Goal: Task Accomplishment & Management: Use online tool/utility

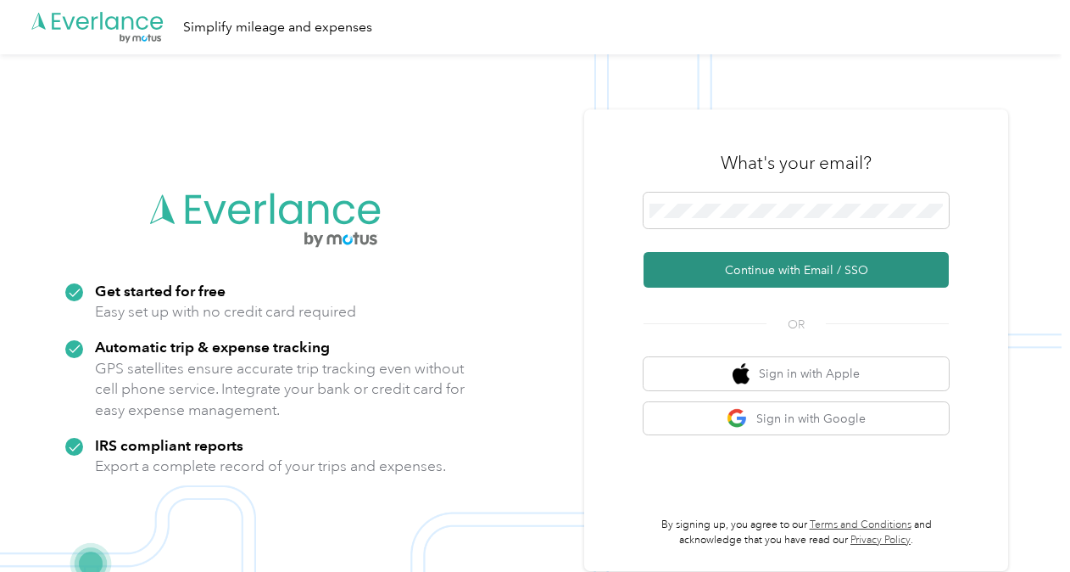
click at [787, 268] on button "Continue with Email / SSO" at bounding box center [796, 270] width 305 height 36
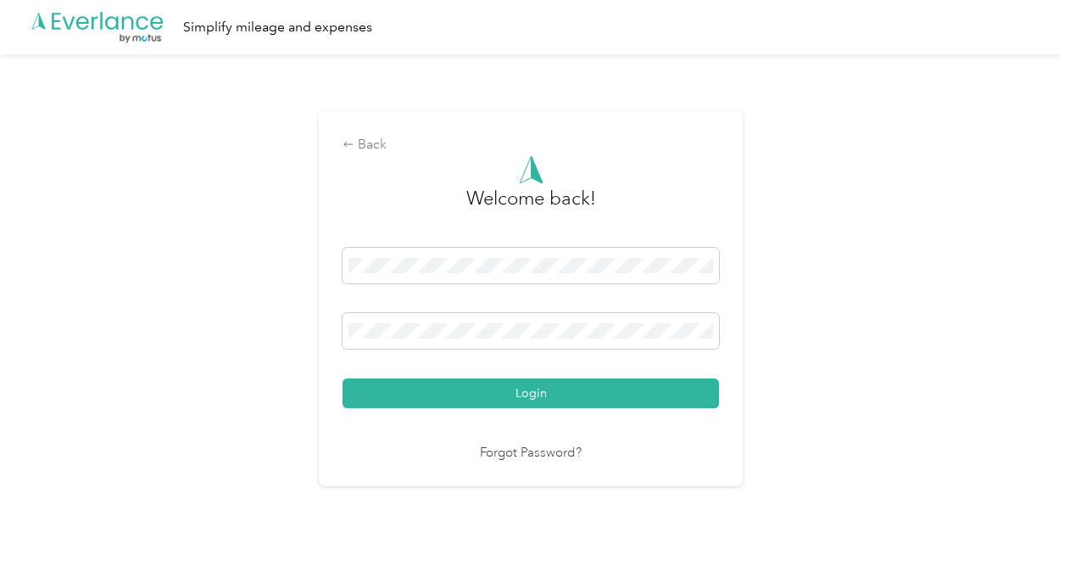
click at [511, 375] on div "Login" at bounding box center [531, 328] width 377 height 160
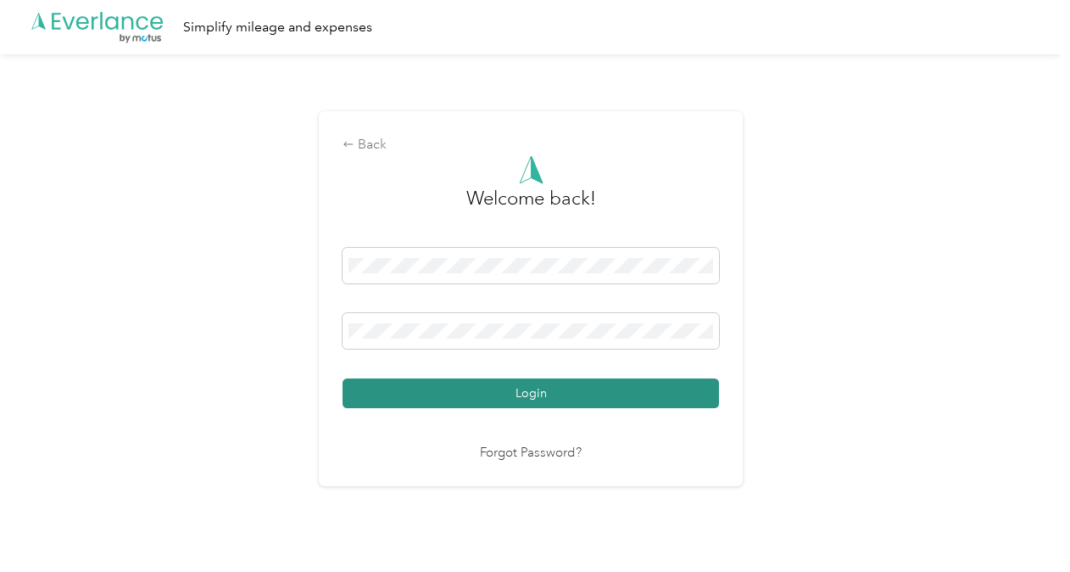
click at [511, 382] on button "Login" at bounding box center [531, 393] width 377 height 30
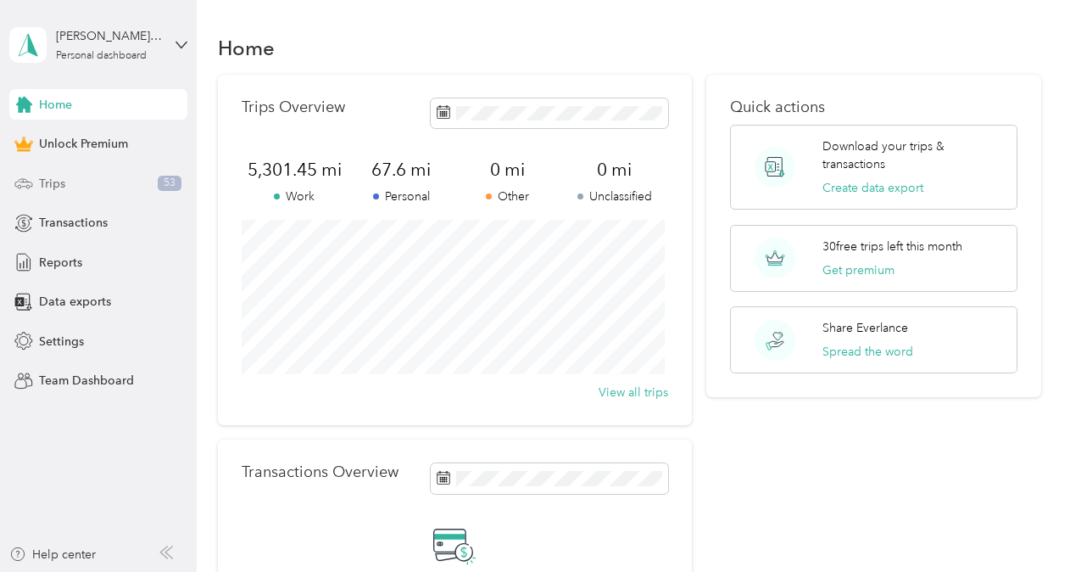
click at [101, 182] on div "Trips 53" at bounding box center [98, 183] width 178 height 31
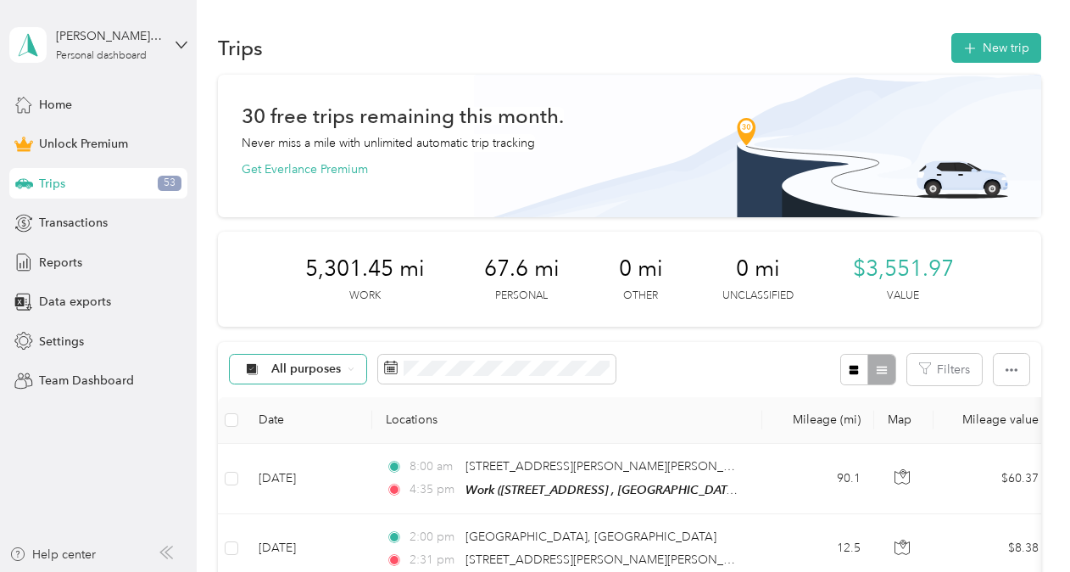
click at [355, 368] on div "All purposes" at bounding box center [298, 369] width 137 height 29
click at [313, 249] on span "Non-Profit Travel" at bounding box center [318, 249] width 94 height 18
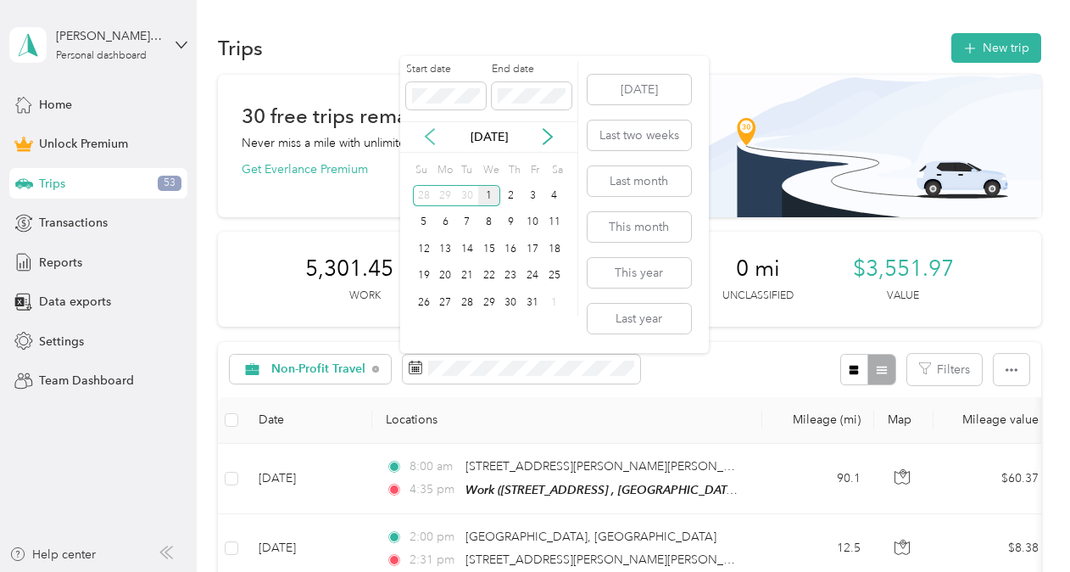
click at [426, 133] on icon at bounding box center [430, 136] width 17 height 17
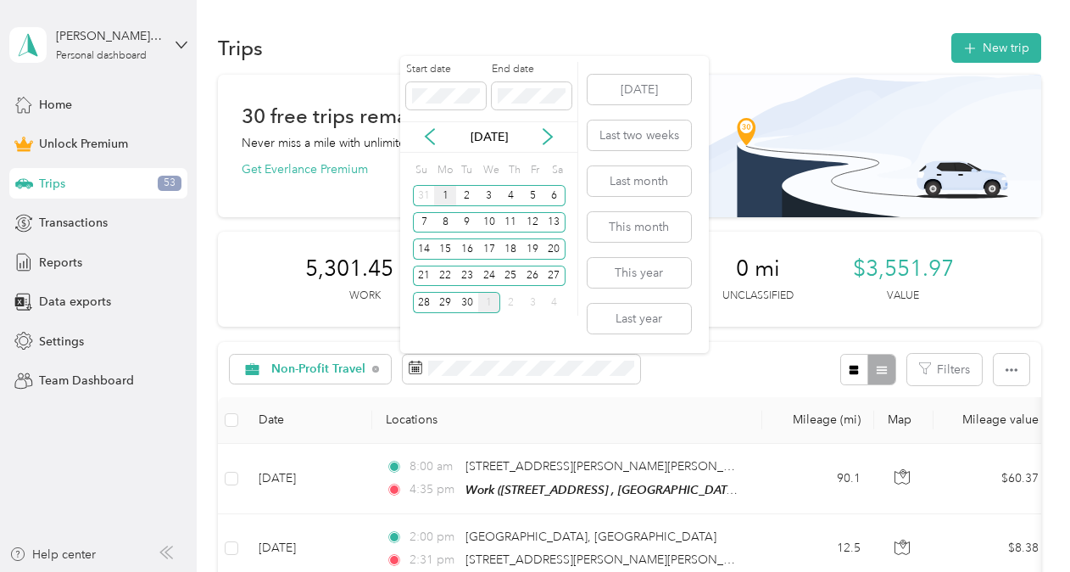
click at [450, 197] on div "1" at bounding box center [445, 195] width 22 height 21
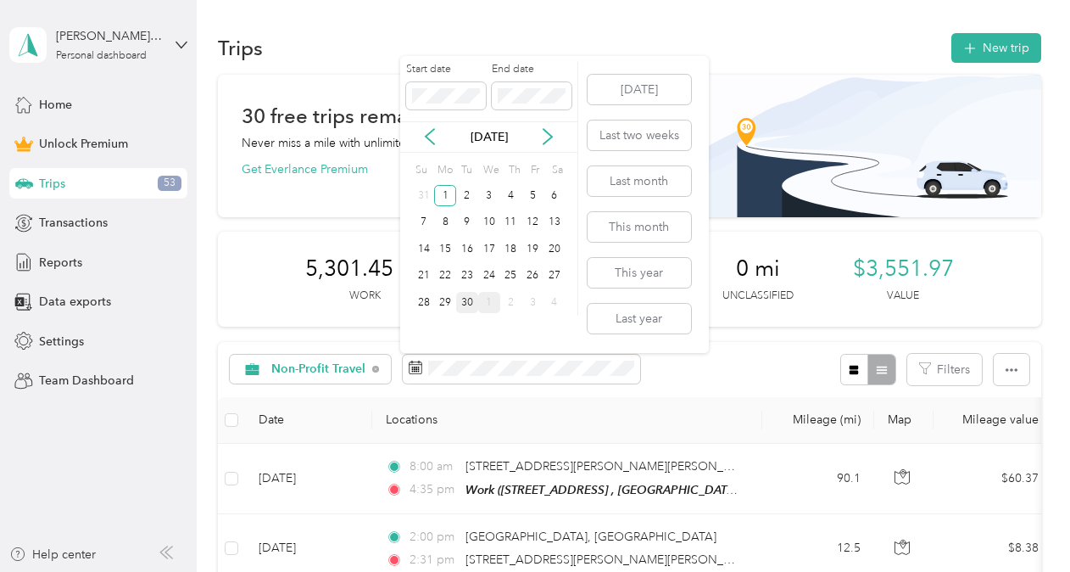
click at [467, 302] on div "30" at bounding box center [467, 302] width 22 height 21
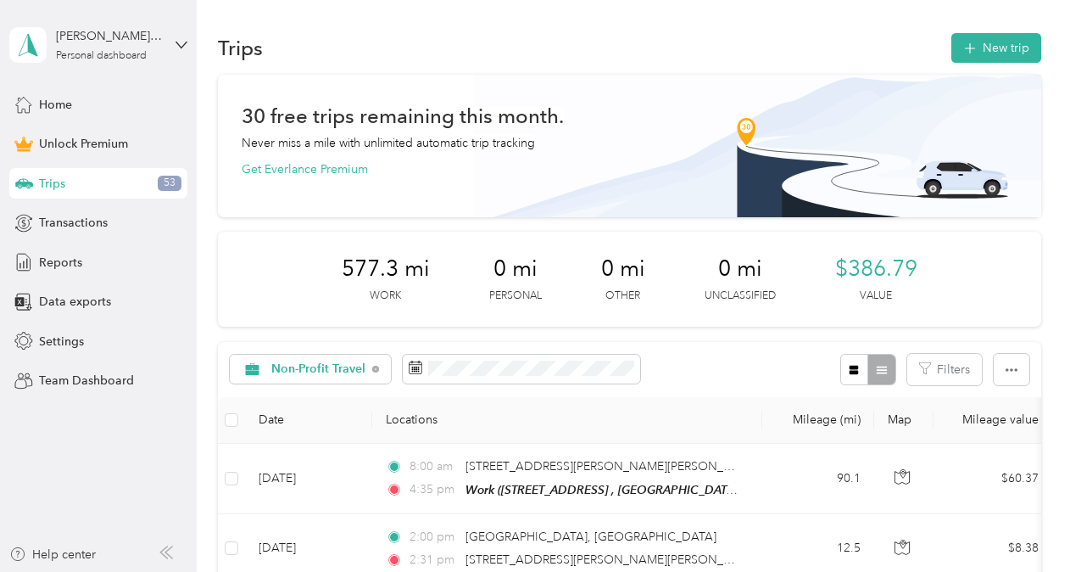
click at [241, 418] on th at bounding box center [231, 420] width 27 height 47
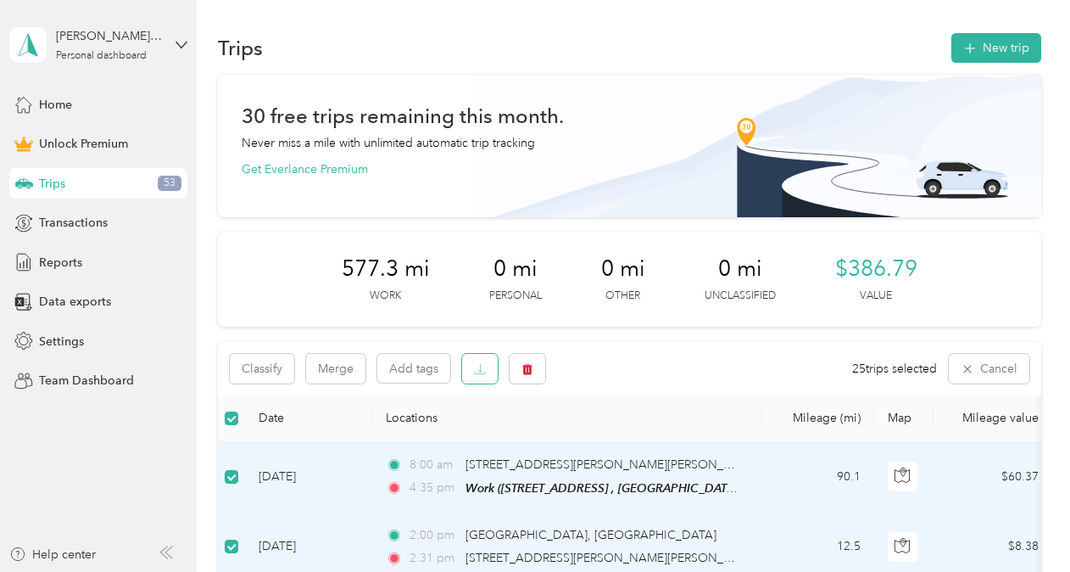
click at [480, 368] on icon "button" at bounding box center [480, 368] width 4 height 8
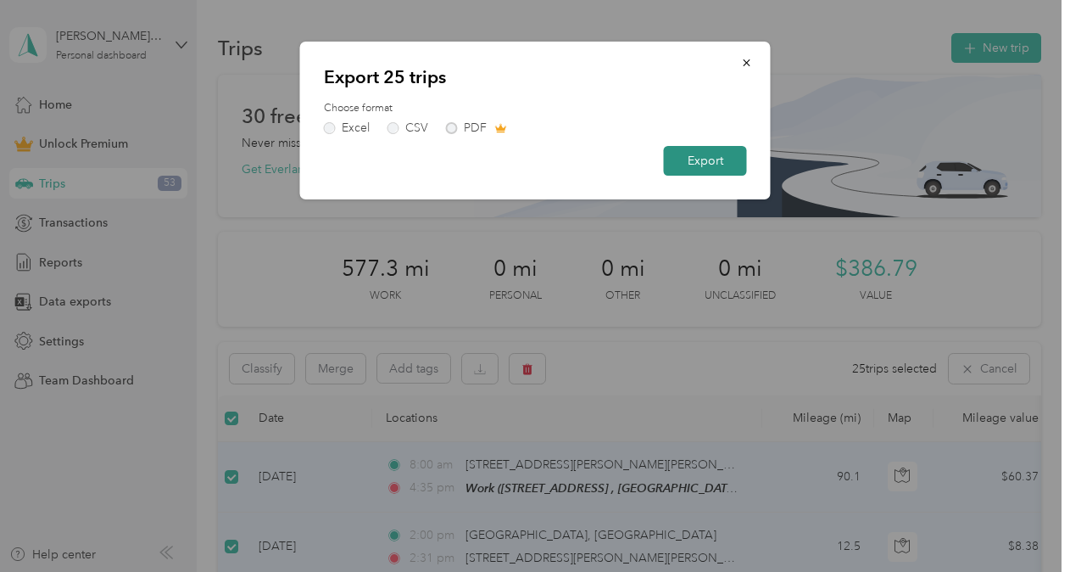
click at [693, 149] on button "Export" at bounding box center [705, 161] width 83 height 30
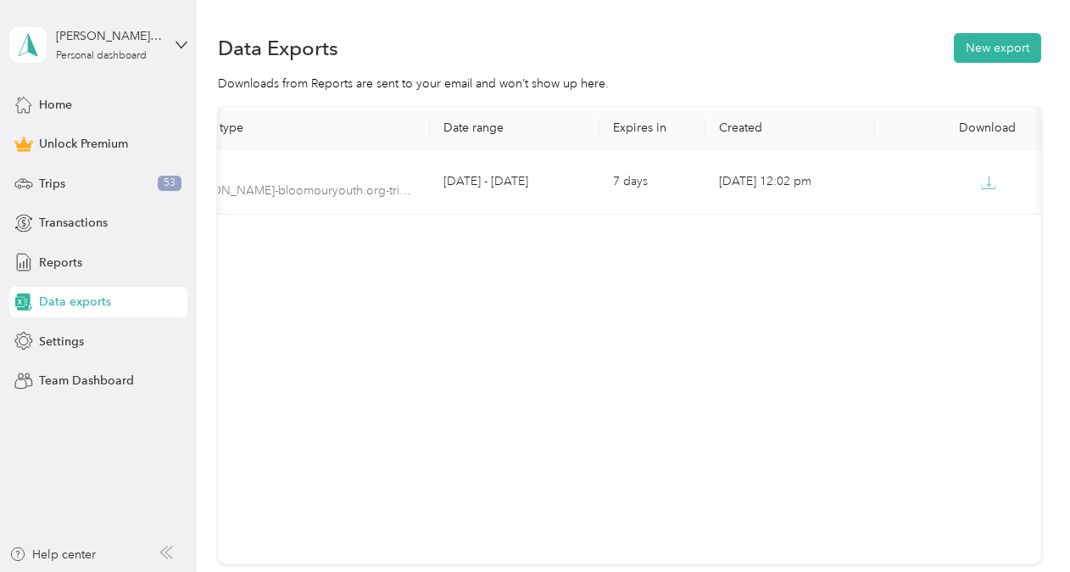
scroll to position [0, 97]
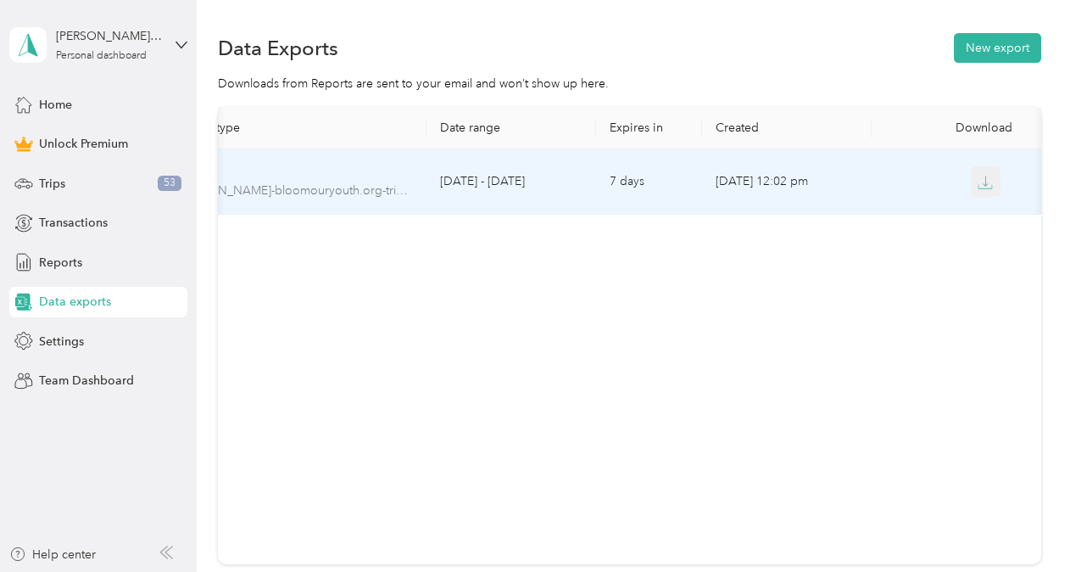
click at [986, 182] on icon "button" at bounding box center [986, 181] width 5 height 10
